Goal: Check status: Check status

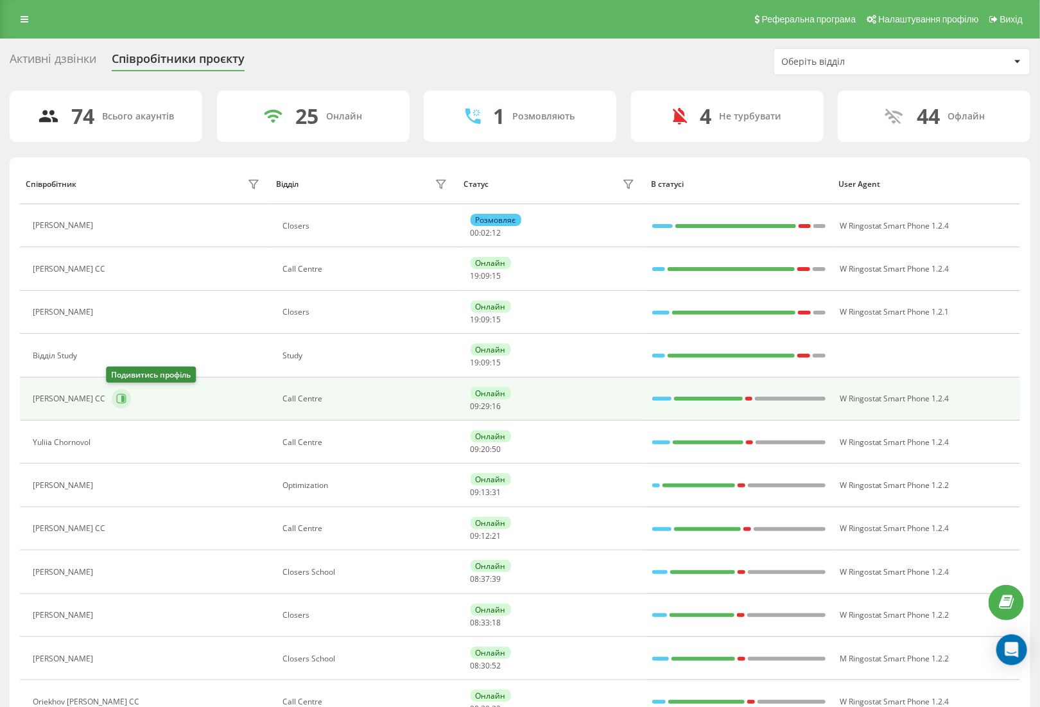
click at [116, 401] on icon at bounding box center [121, 398] width 10 height 10
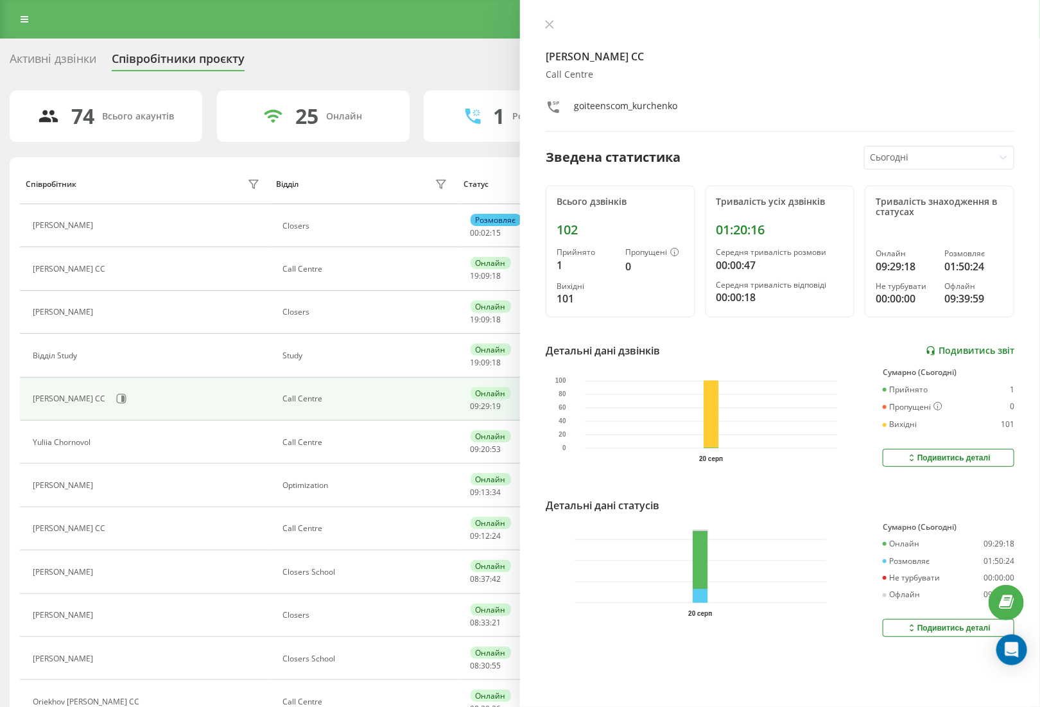
click at [965, 352] on link "Подивитись звіт" at bounding box center [969, 350] width 89 height 11
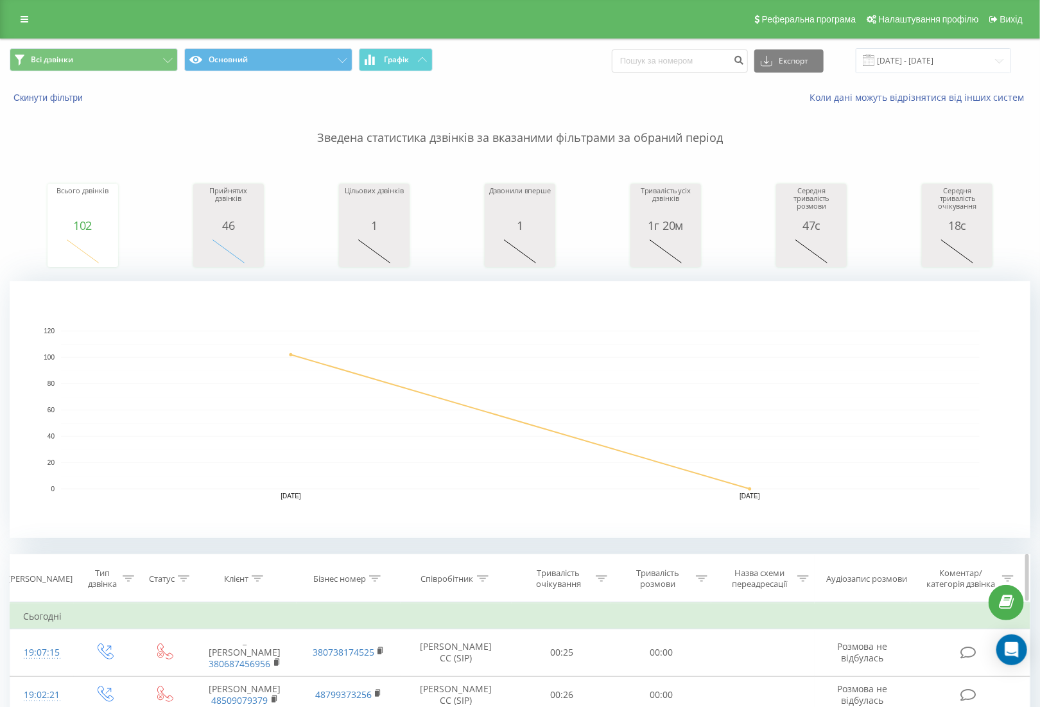
click at [676, 584] on div "Тривалість розмови" at bounding box center [658, 578] width 69 height 22
click at [626, 664] on input "text" at bounding box center [661, 670] width 113 height 22
type input "00:59"
click at [683, 642] on div "Дорівнює" at bounding box center [661, 640] width 113 height 24
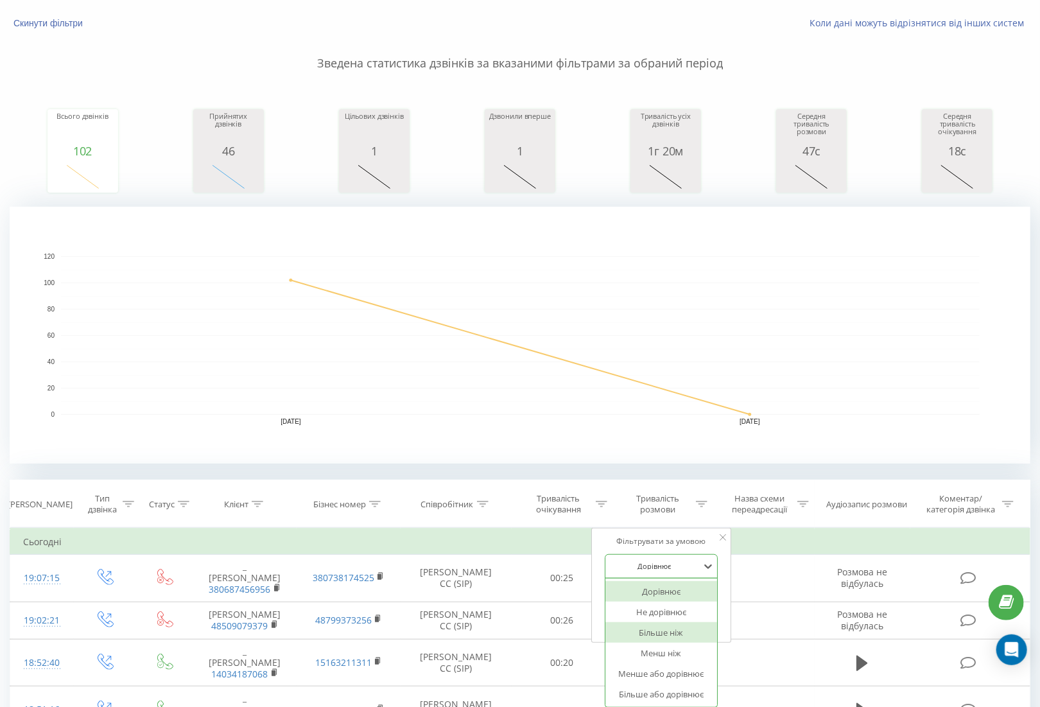
click at [676, 635] on div "Більше ніж" at bounding box center [661, 632] width 112 height 21
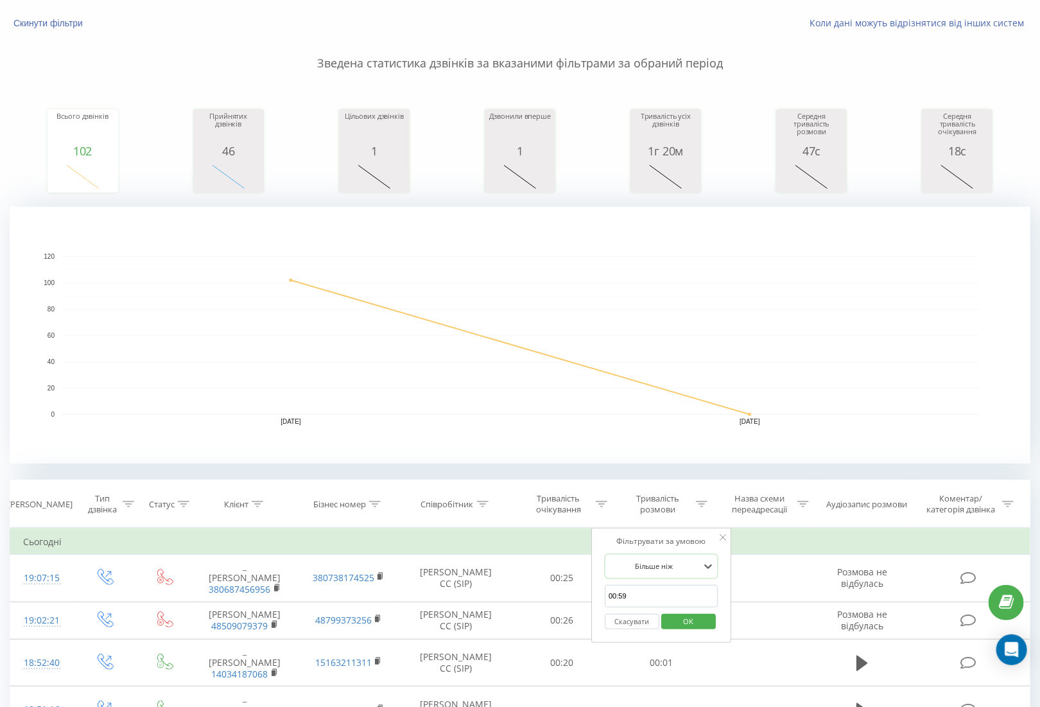
click at [707, 617] on button "OK" at bounding box center [688, 622] width 55 height 16
